Goal: Task Accomplishment & Management: Use online tool/utility

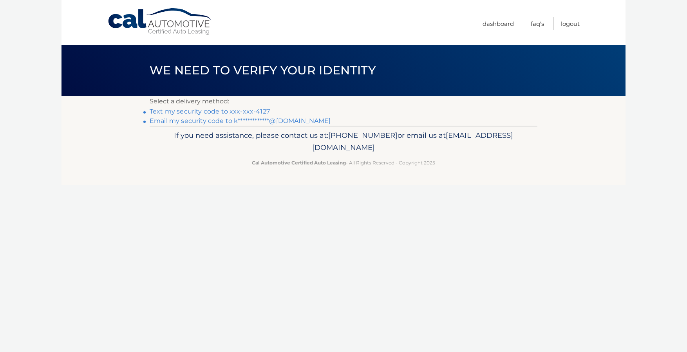
click at [168, 111] on link "Text my security code to xxx-xxx-4127" at bounding box center [210, 111] width 120 height 7
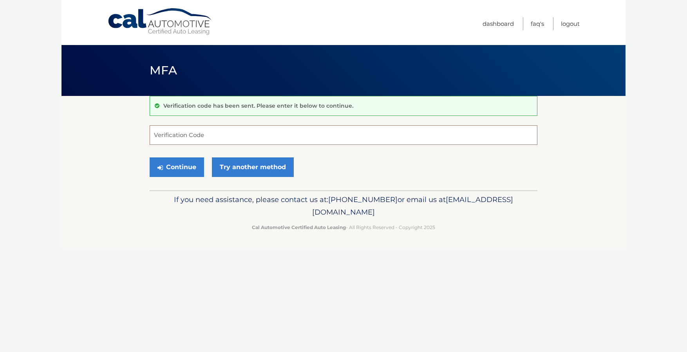
click at [227, 133] on input "Verification Code" at bounding box center [344, 135] width 388 height 20
type input "747679"
click at [182, 166] on button "Continue" at bounding box center [177, 168] width 54 height 20
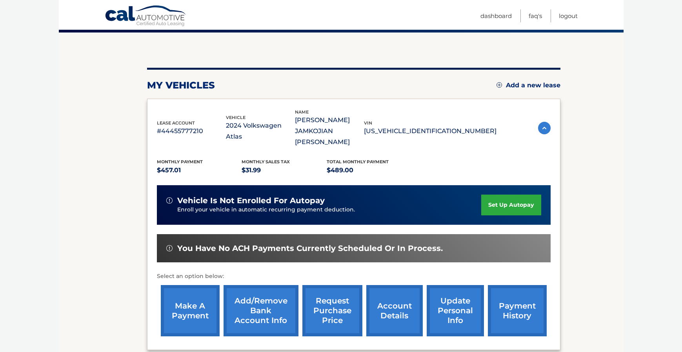
scroll to position [119, 0]
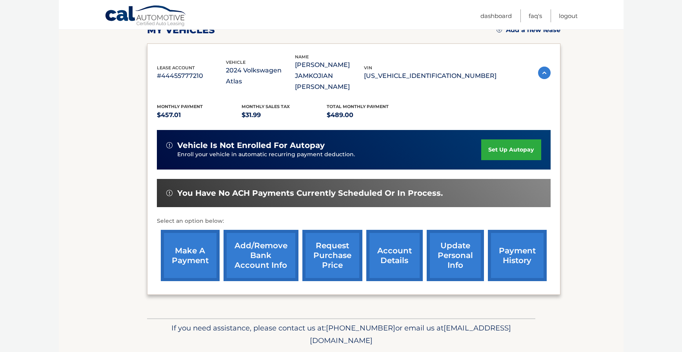
click at [187, 241] on link "make a payment" at bounding box center [190, 255] width 59 height 51
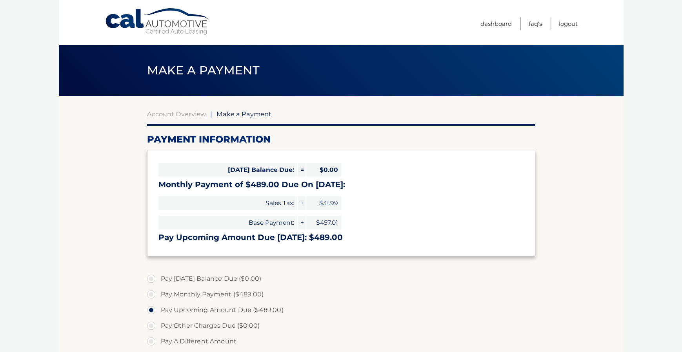
select select "MWQ0M2YzYTQtNmZlYS00ZmNlLWJiY2EtZjIxNjhhNWZiNDlk"
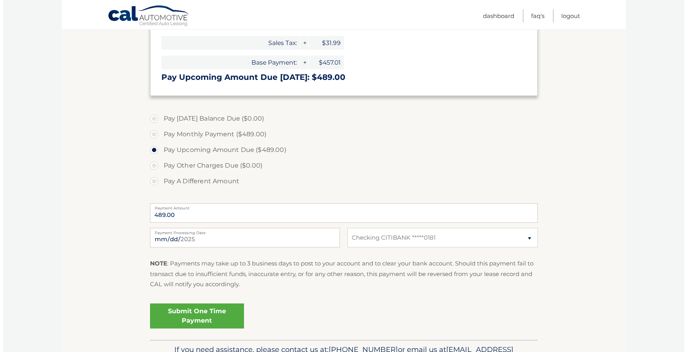
scroll to position [208, 0]
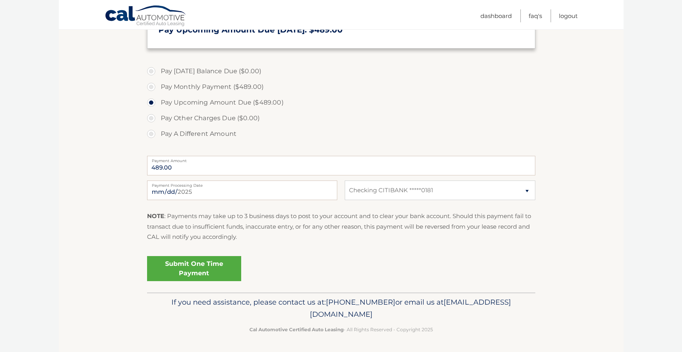
click at [199, 269] on link "Submit One Time Payment" at bounding box center [194, 268] width 94 height 25
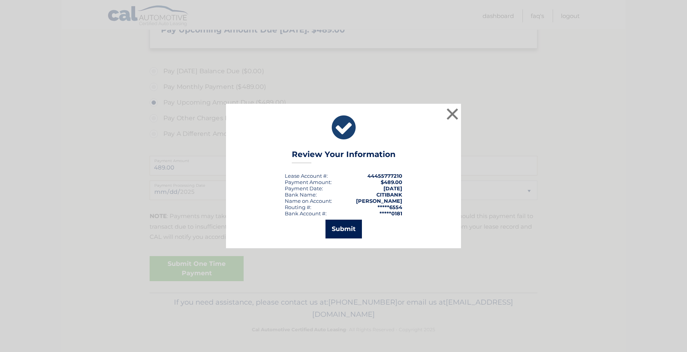
click at [350, 233] on button "Submit" at bounding box center [344, 229] width 36 height 19
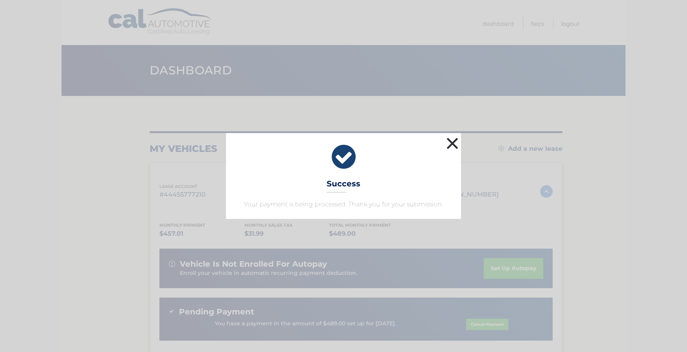
click at [453, 144] on button "×" at bounding box center [453, 144] width 16 height 16
